Goal: Find specific page/section: Find specific page/section

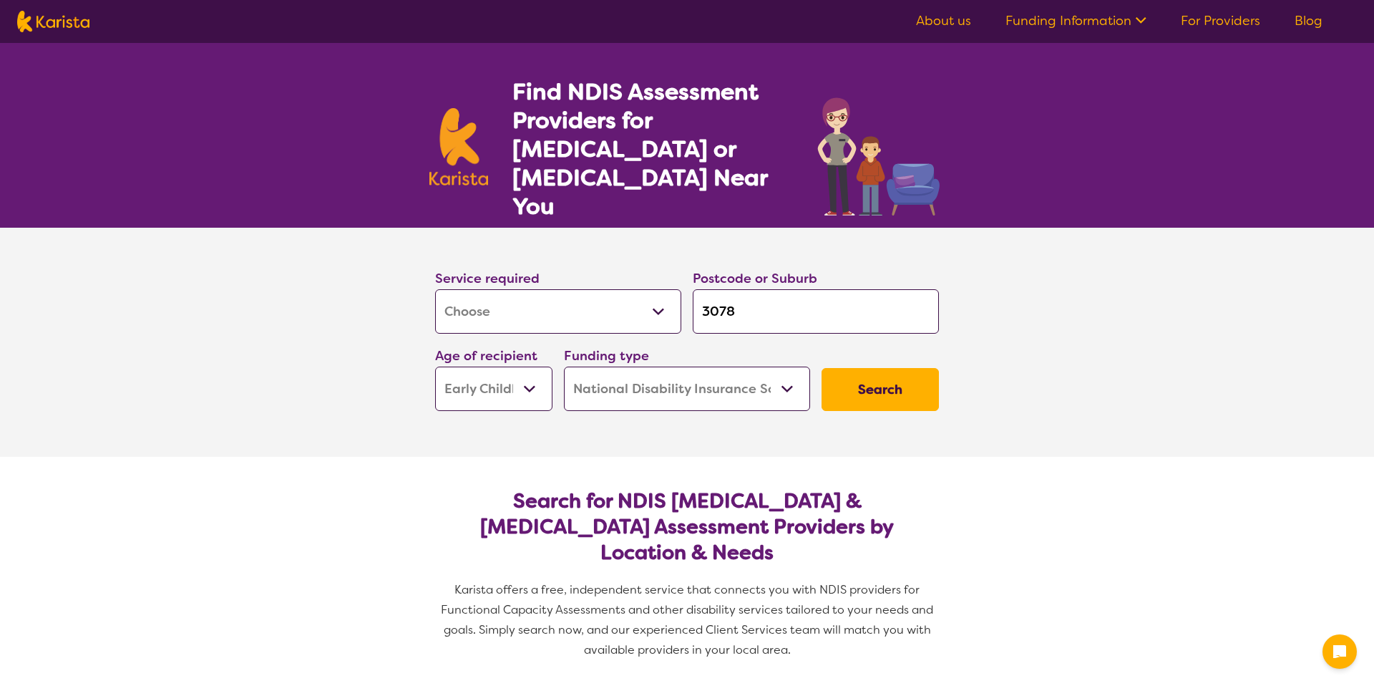
select select "Assessment ([MEDICAL_DATA] or [MEDICAL_DATA])"
select select "EC"
select select "NDIS"
select select "Assessment ([MEDICAL_DATA] or [MEDICAL_DATA])"
select select "EC"
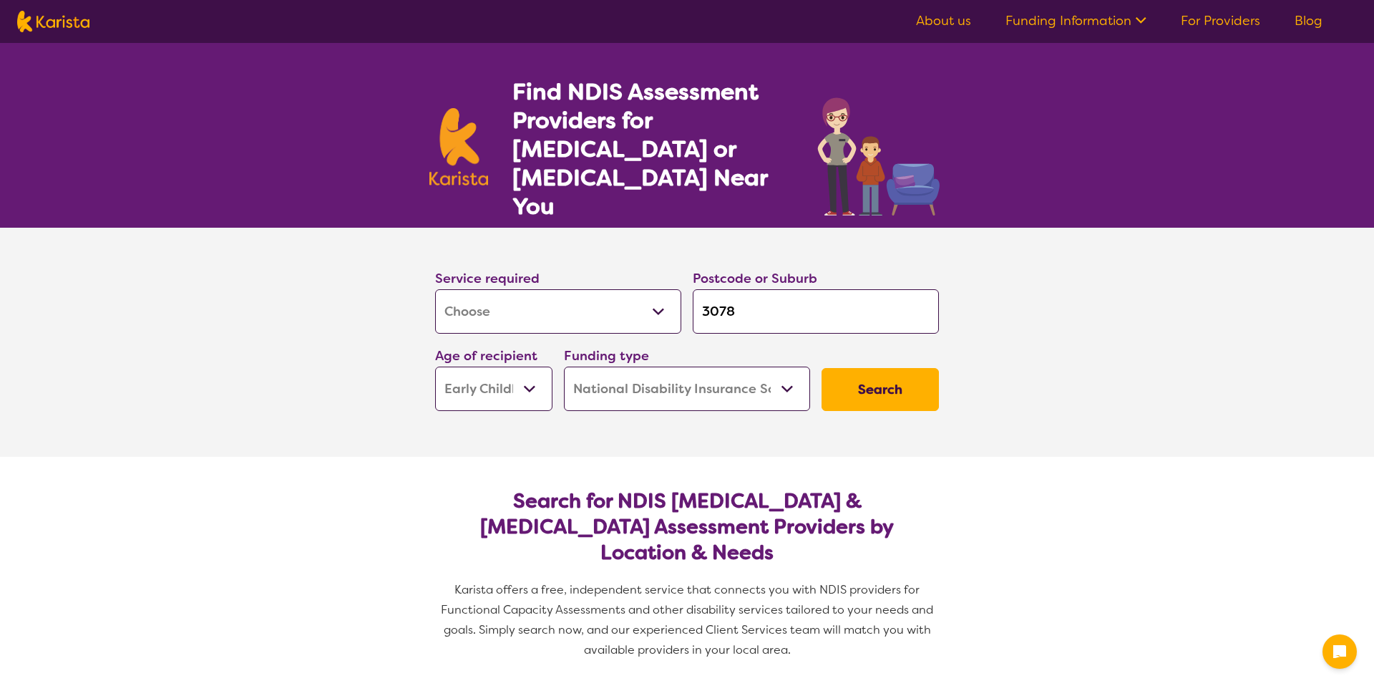
select select "NDIS"
click at [920, 31] on ul "About us Funding Information NDIS - National Disability Insurance Scheme HCP - …" at bounding box center [1108, 21] width 441 height 23
click at [920, 27] on link "About us" at bounding box center [933, 20] width 55 height 17
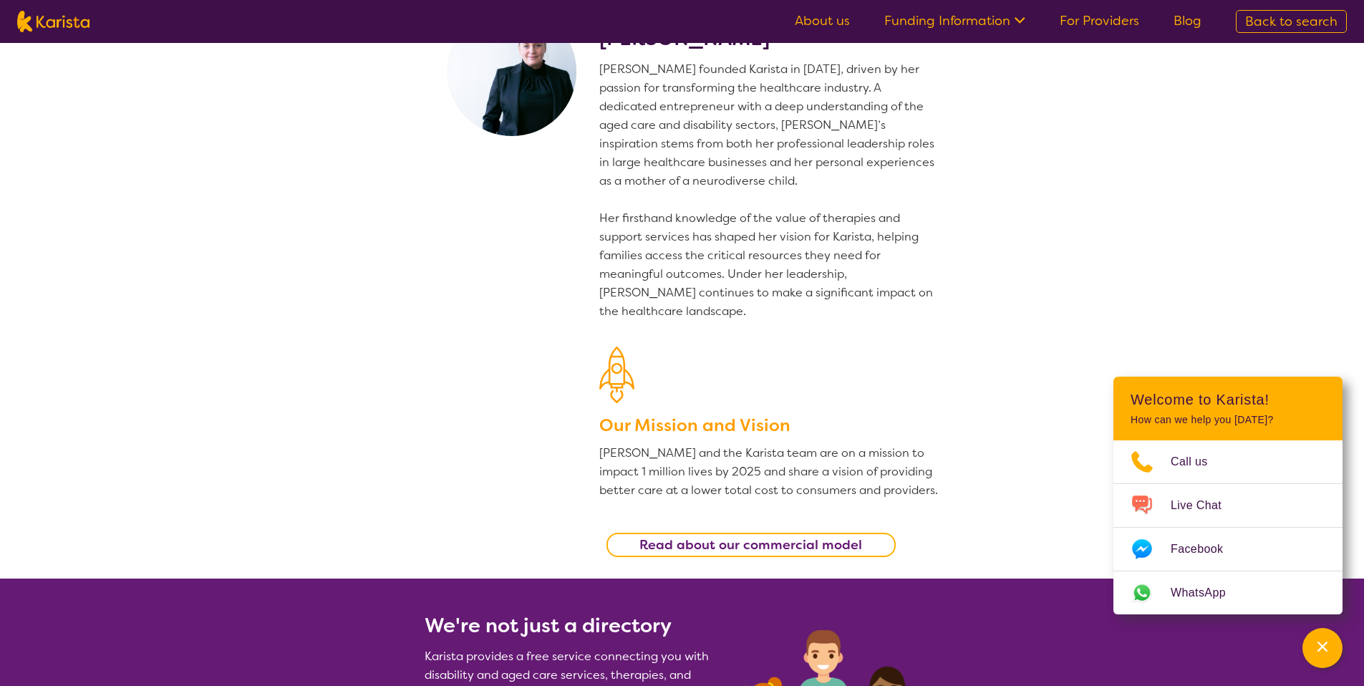
scroll to position [94, 0]
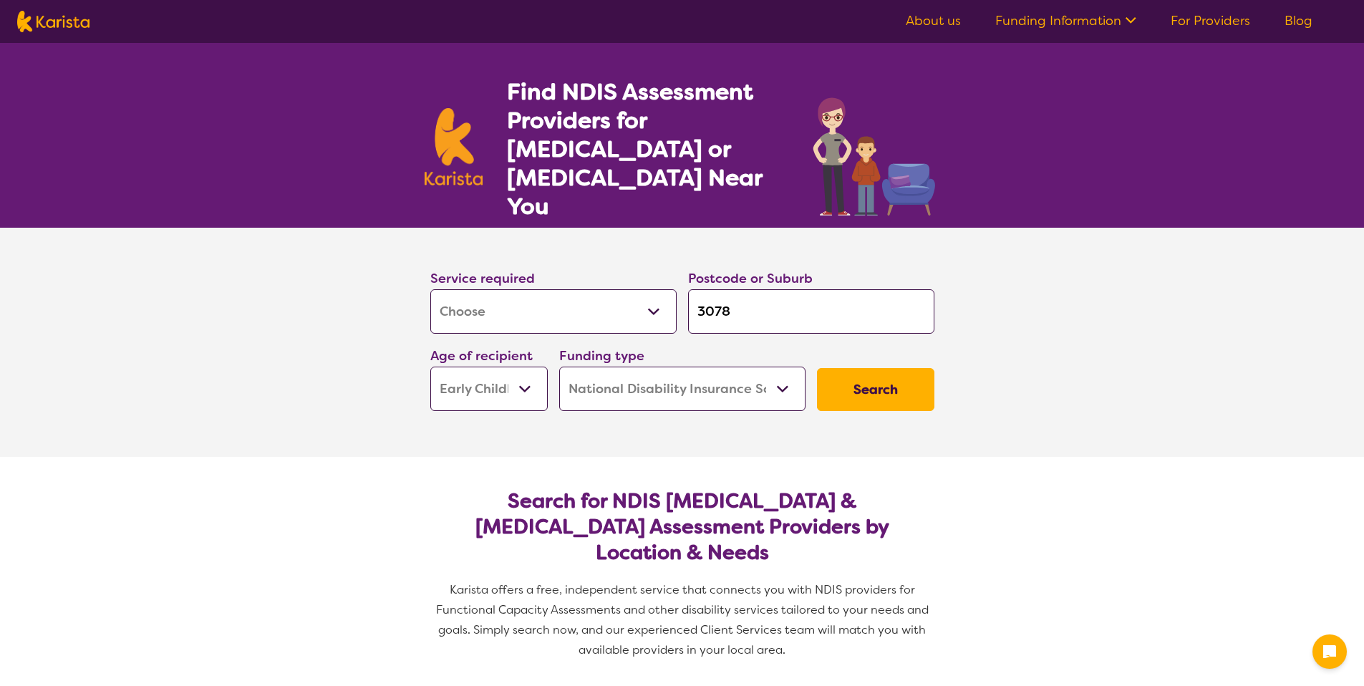
select select "Assessment ([MEDICAL_DATA] or [MEDICAL_DATA])"
select select "EC"
select select "NDIS"
select select "Assessment ([MEDICAL_DATA] or [MEDICAL_DATA])"
select select "EC"
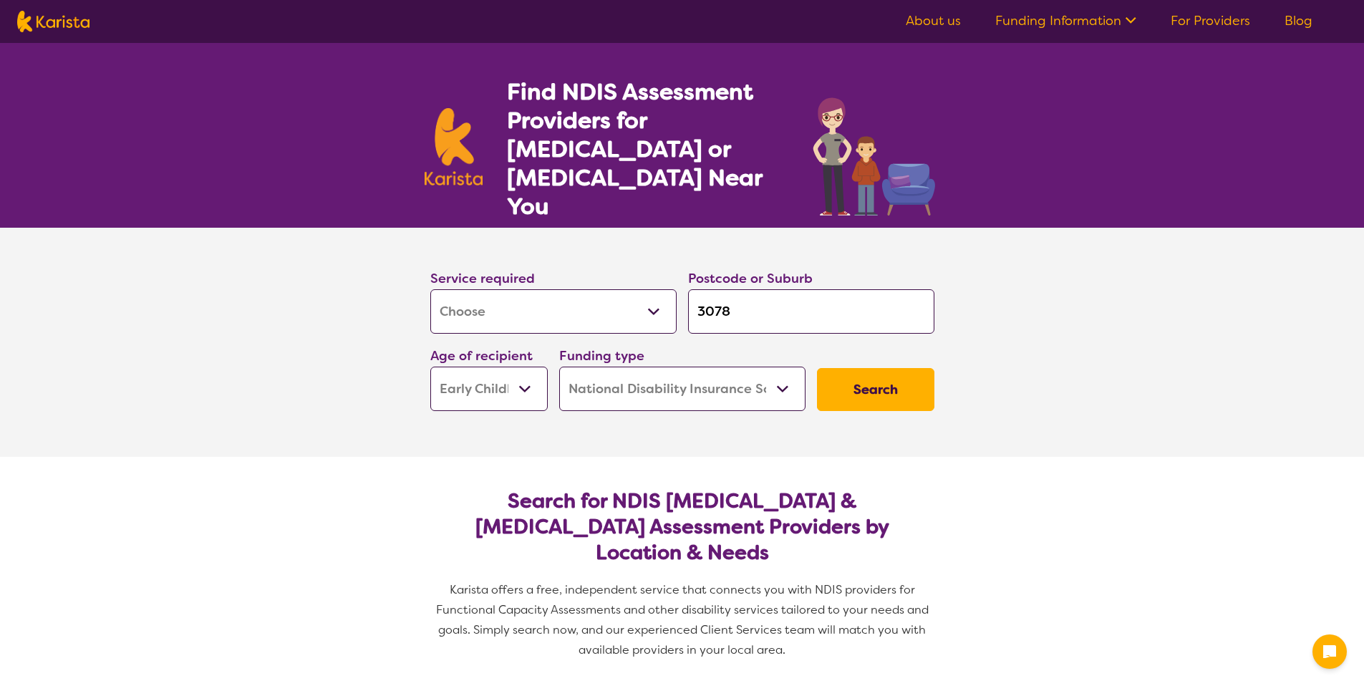
select select "NDIS"
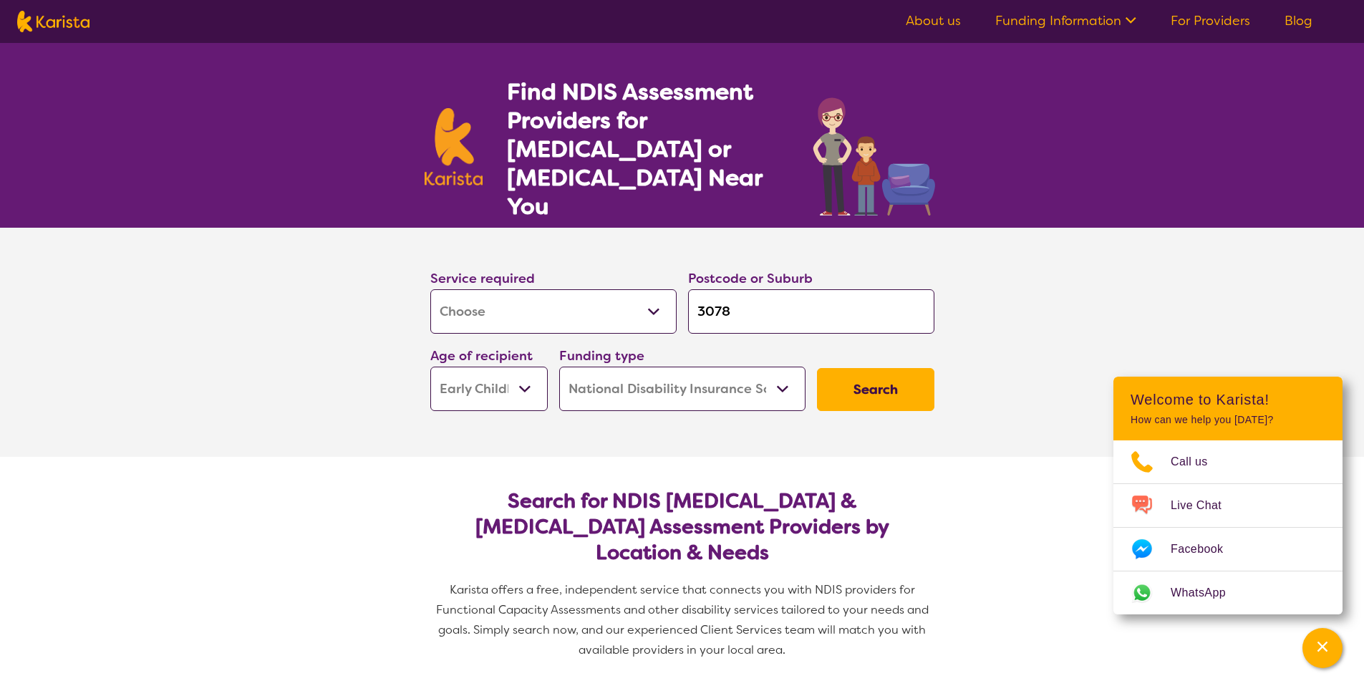
click at [85, 23] on img at bounding box center [53, 21] width 72 height 21
select select "Assessment ([MEDICAL_DATA] or [MEDICAL_DATA])"
select select "EC"
select select "NDIS"
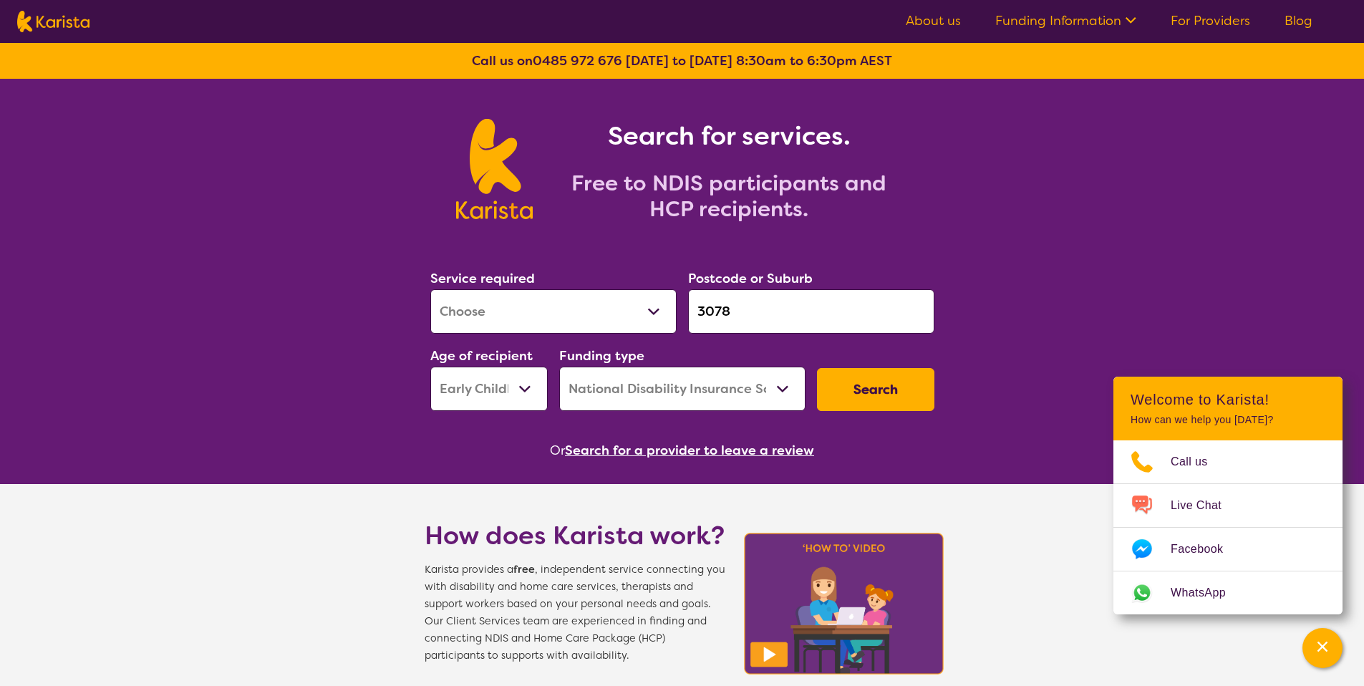
click at [647, 313] on select "Allied Health Assistant Assessment ([MEDICAL_DATA] or [MEDICAL_DATA]) Behaviour…" at bounding box center [553, 311] width 246 height 44
click at [430, 289] on select "Allied Health Assistant Assessment ([MEDICAL_DATA] or [MEDICAL_DATA]) Behaviour…" at bounding box center [553, 311] width 246 height 44
click at [616, 304] on select "Allied Health Assistant Assessment ([MEDICAL_DATA] or [MEDICAL_DATA]) Behaviour…" at bounding box center [553, 311] width 246 height 44
select select "[MEDICAL_DATA]"
click at [430, 289] on select "Allied Health Assistant Assessment ([MEDICAL_DATA] or [MEDICAL_DATA]) Behaviour…" at bounding box center [553, 311] width 246 height 44
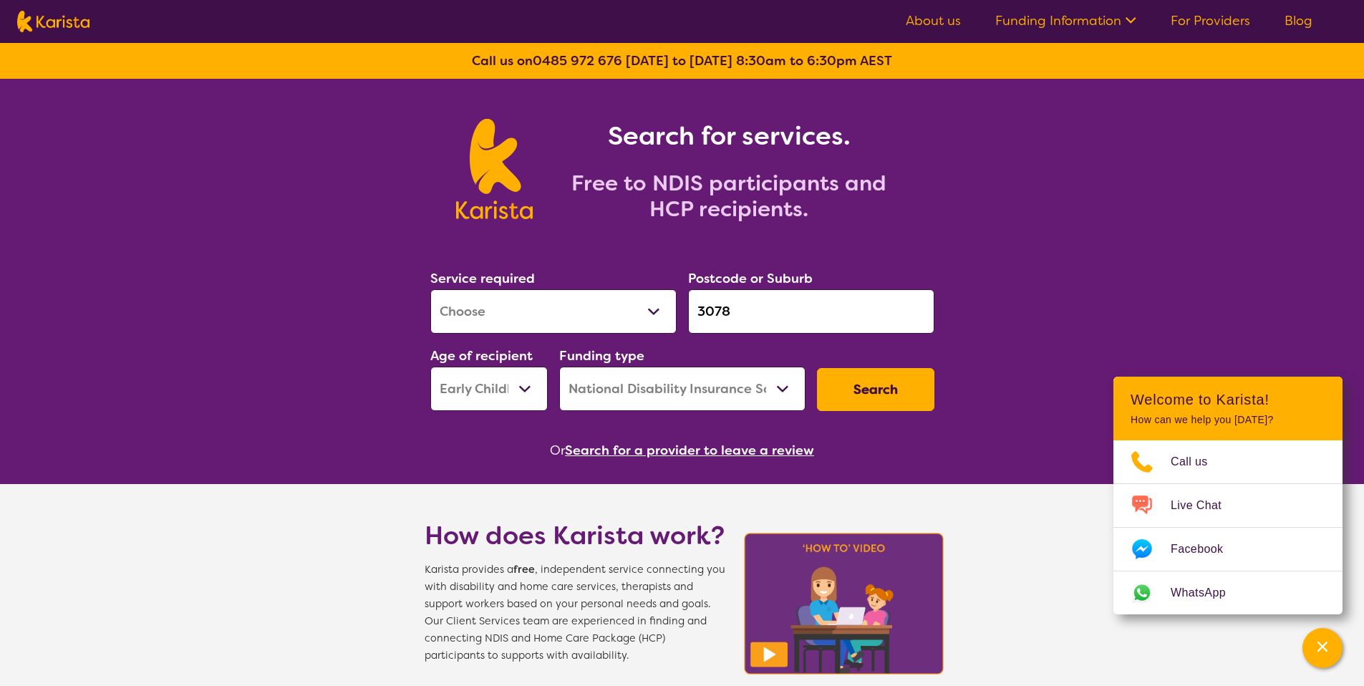
click at [861, 412] on div "Search" at bounding box center [875, 389] width 129 height 54
